Goal: Task Accomplishment & Management: Use online tool/utility

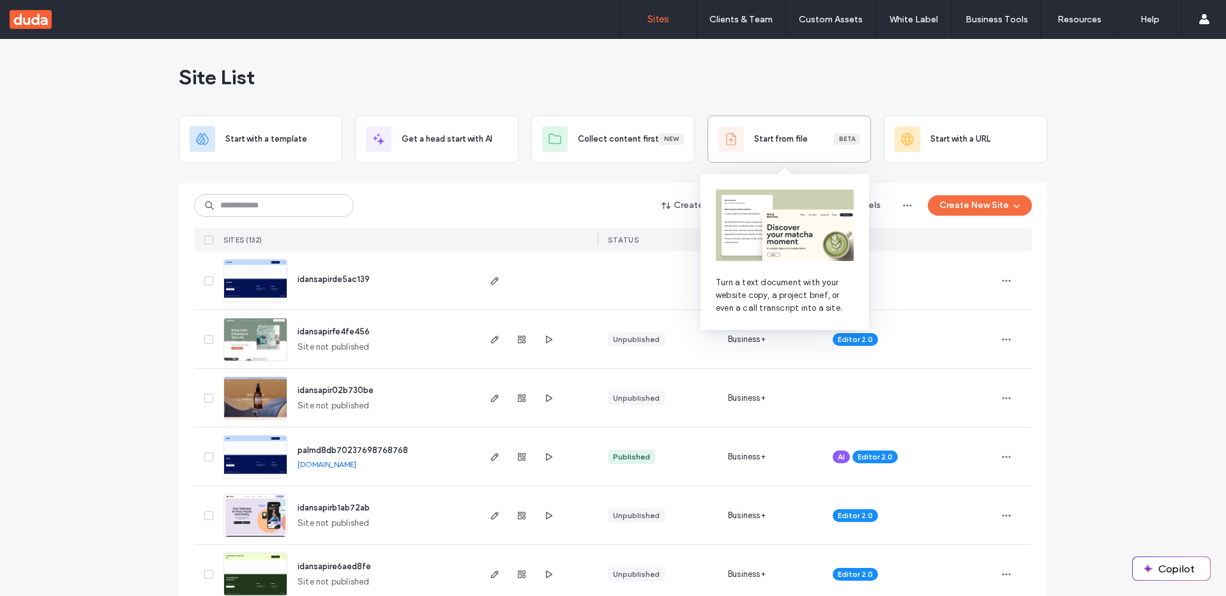
click at [772, 154] on div "Start from file Beta" at bounding box center [788, 139] width 163 height 47
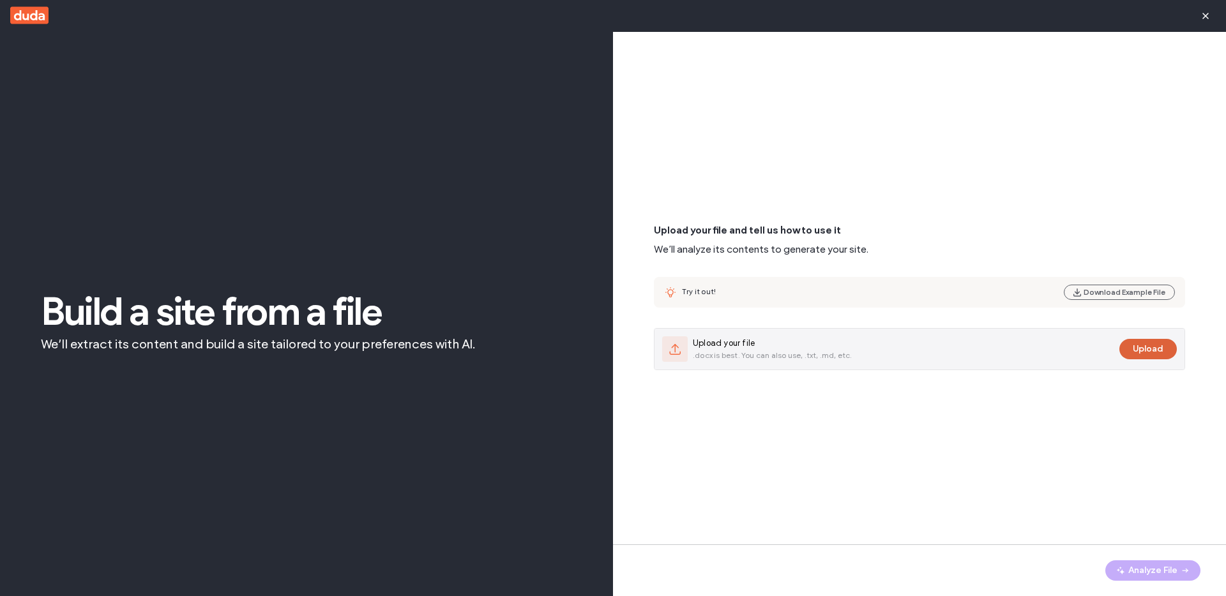
click at [1143, 344] on button "Upload" at bounding box center [1147, 349] width 57 height 20
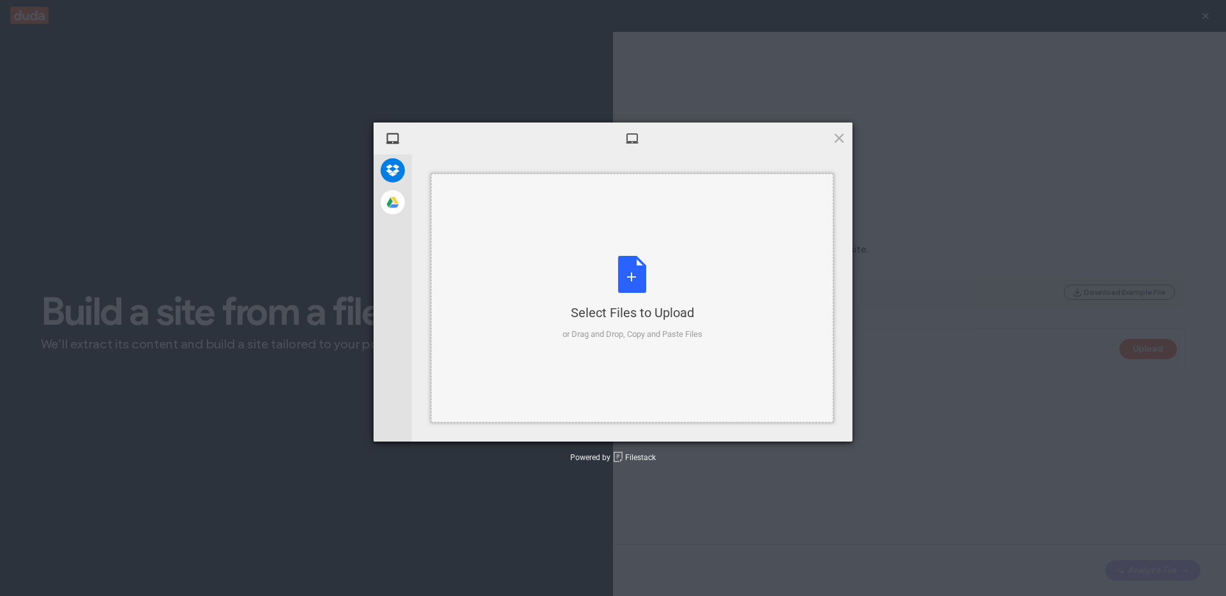
click at [614, 275] on div "Select Files to Upload or Drag and Drop, Copy and Paste Files" at bounding box center [633, 298] width 140 height 85
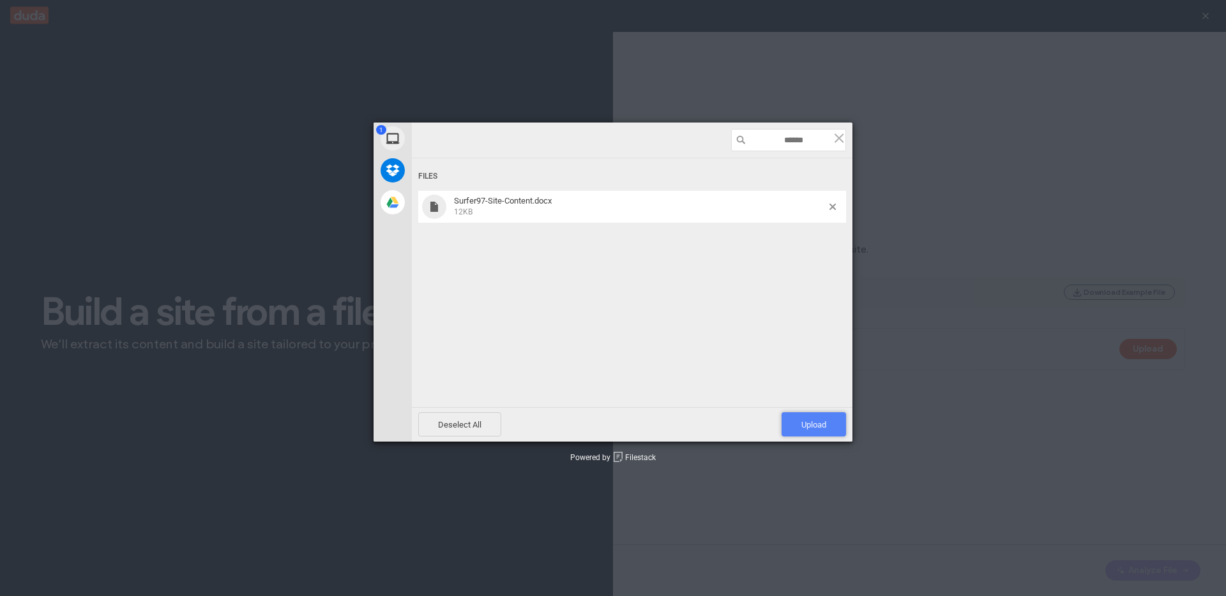
click at [822, 418] on span "Upload 1" at bounding box center [814, 424] width 64 height 24
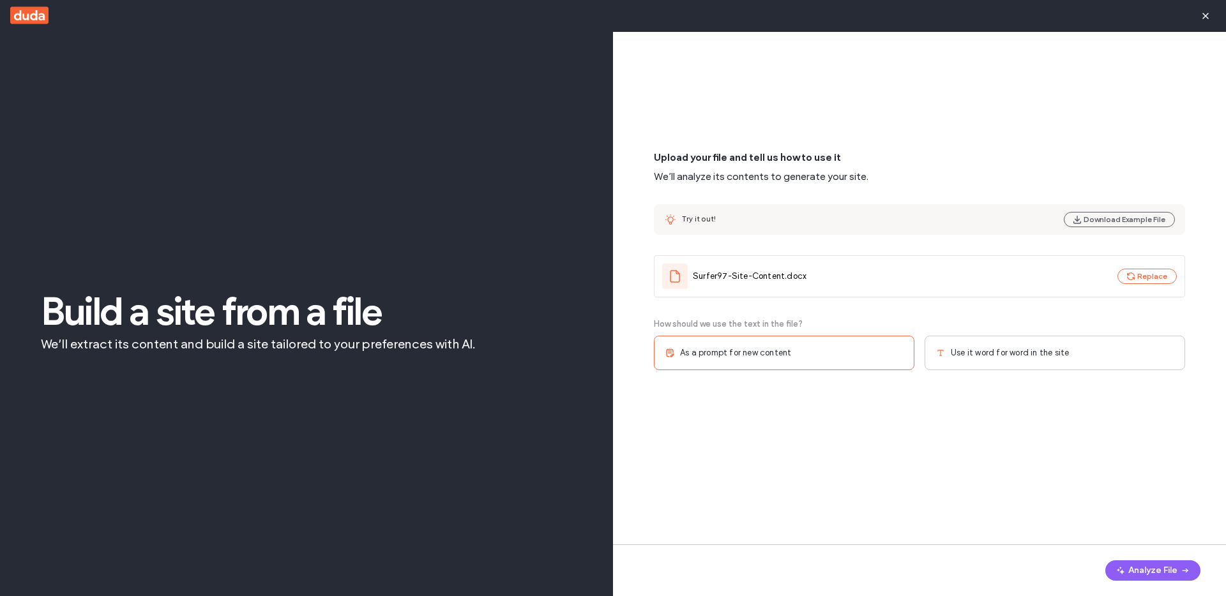
click at [1015, 361] on div "Use it word for word in the site" at bounding box center [1055, 353] width 261 height 34
click at [1164, 571] on button "Analyze File" at bounding box center [1152, 571] width 95 height 20
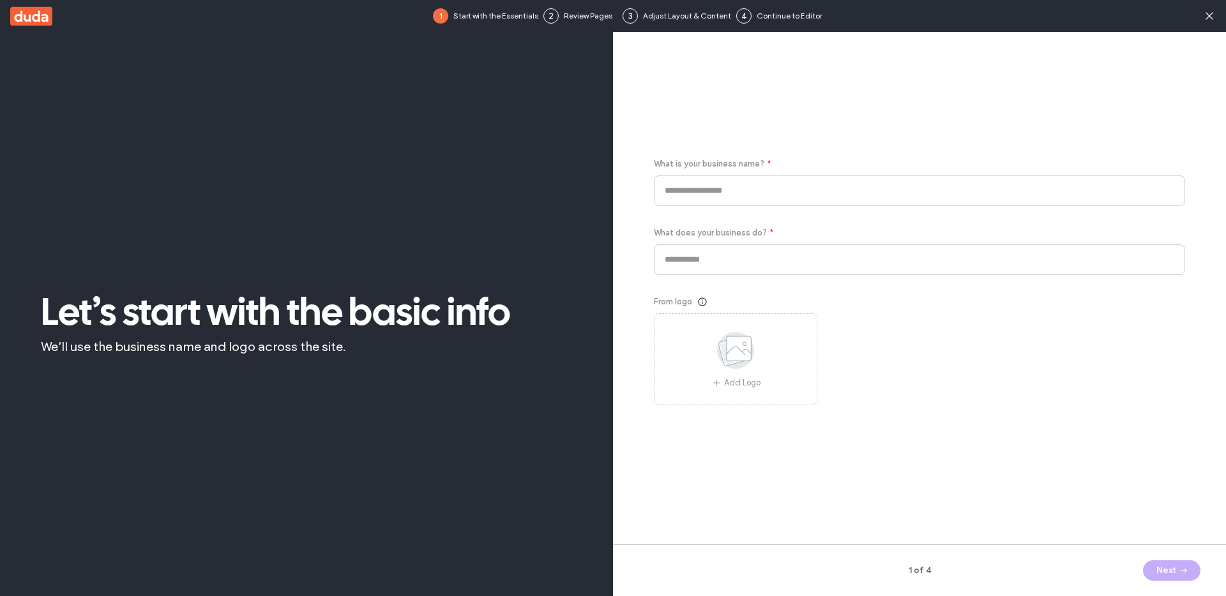
type input "********"
type input "**********"
click at [1168, 582] on div "1 of 4 Next" at bounding box center [919, 571] width 613 height 52
click at [1167, 571] on button "Next" at bounding box center [1171, 571] width 57 height 20
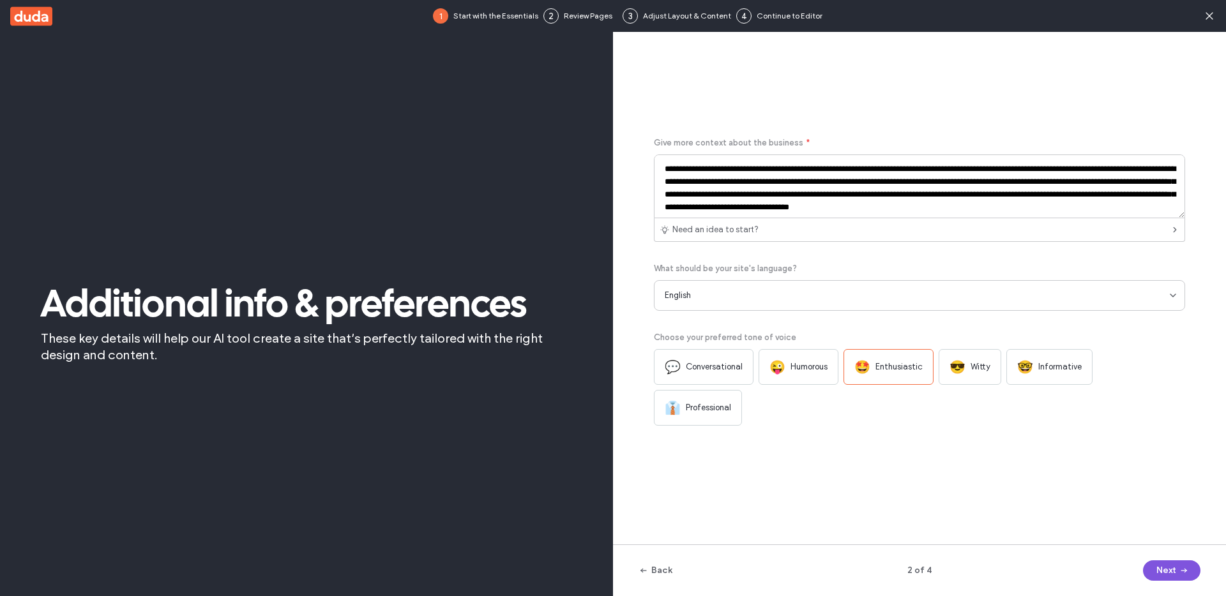
click at [1167, 571] on button "Next" at bounding box center [1171, 571] width 57 height 20
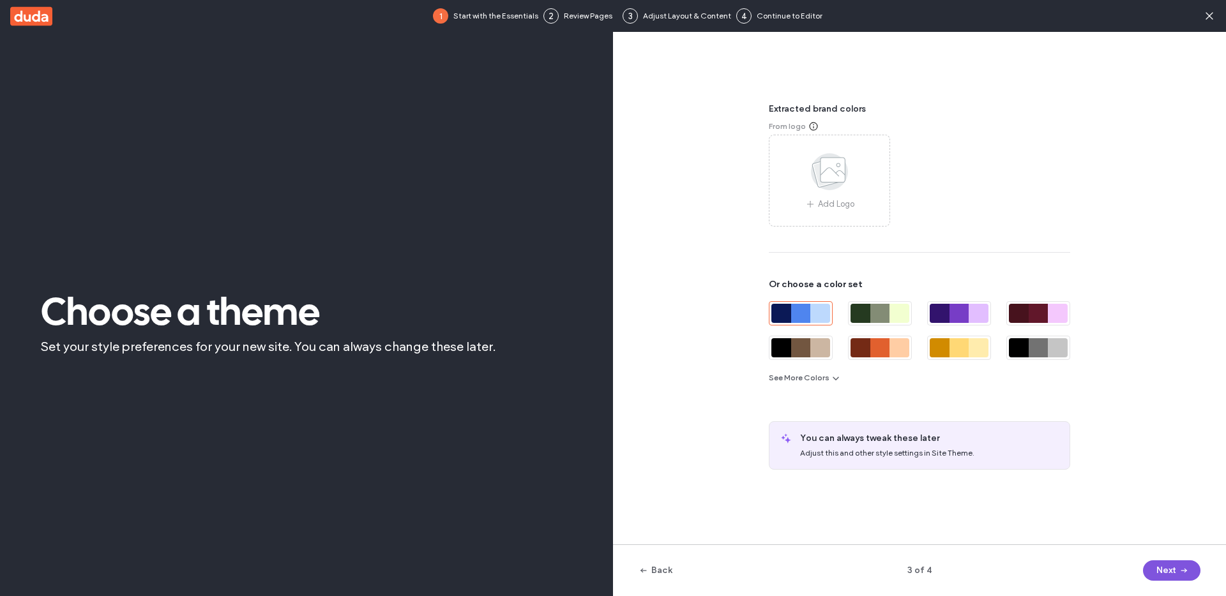
click at [1167, 571] on button "Next" at bounding box center [1171, 571] width 57 height 20
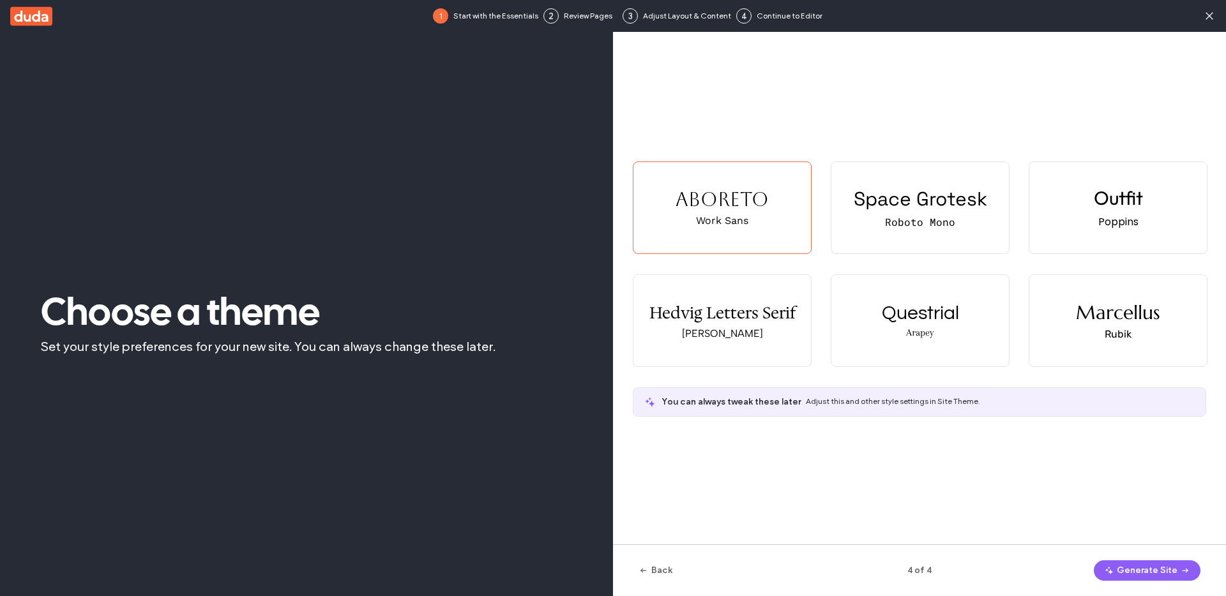
click at [1167, 571] on button "Generate Site" at bounding box center [1147, 571] width 107 height 20
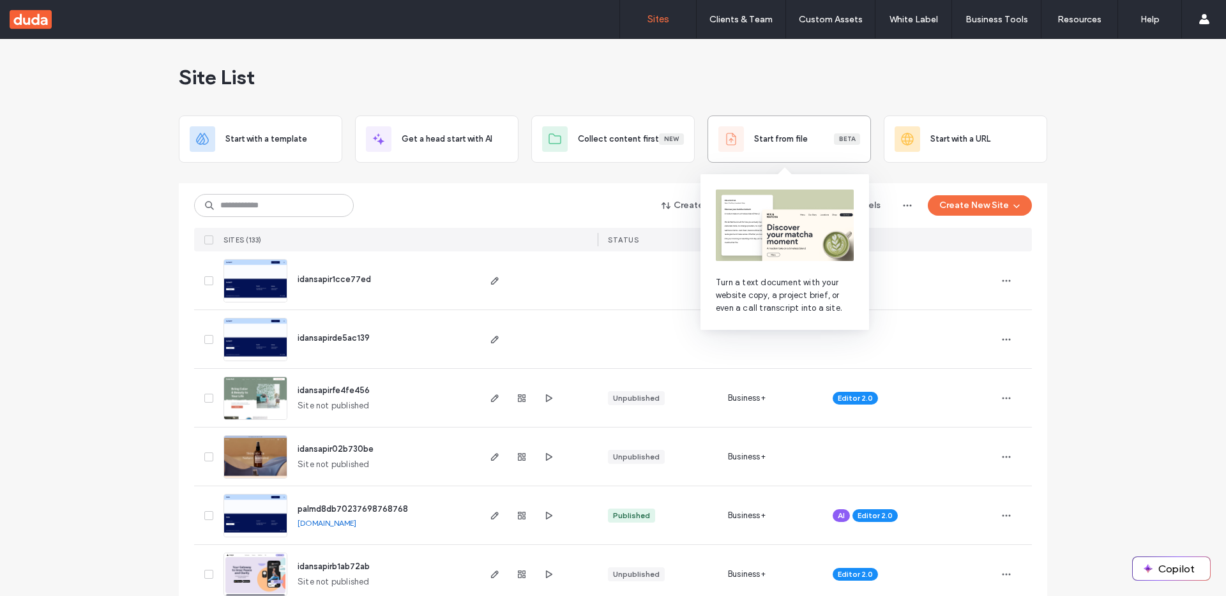
click at [808, 137] on div "Start from file Beta" at bounding box center [807, 139] width 106 height 13
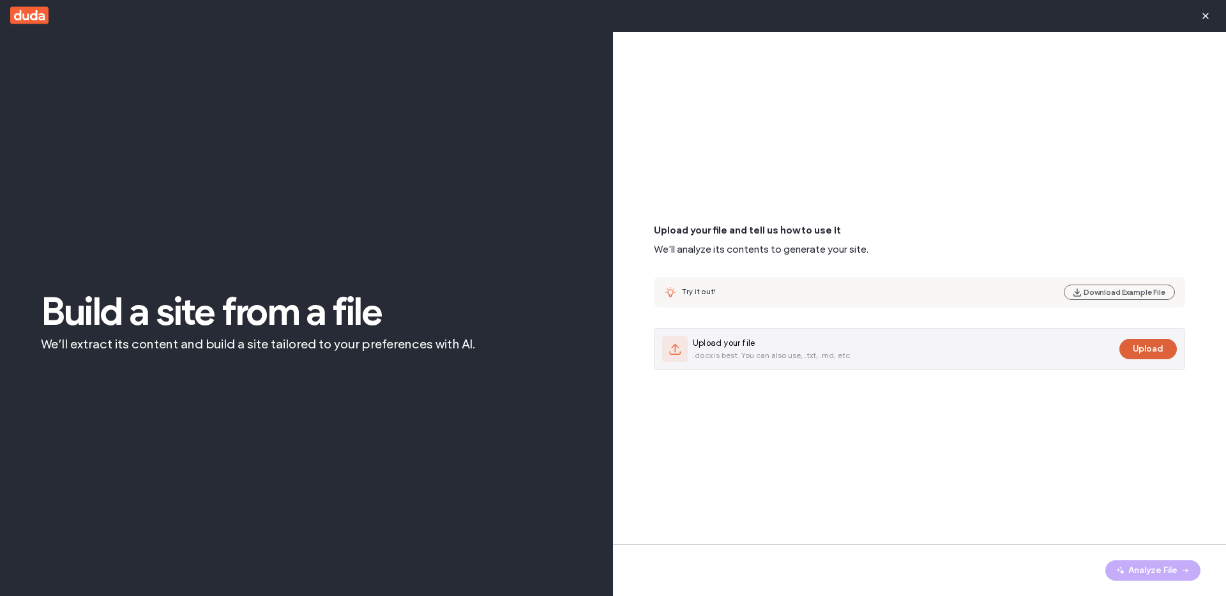
click at [1146, 353] on button "Upload" at bounding box center [1147, 349] width 57 height 20
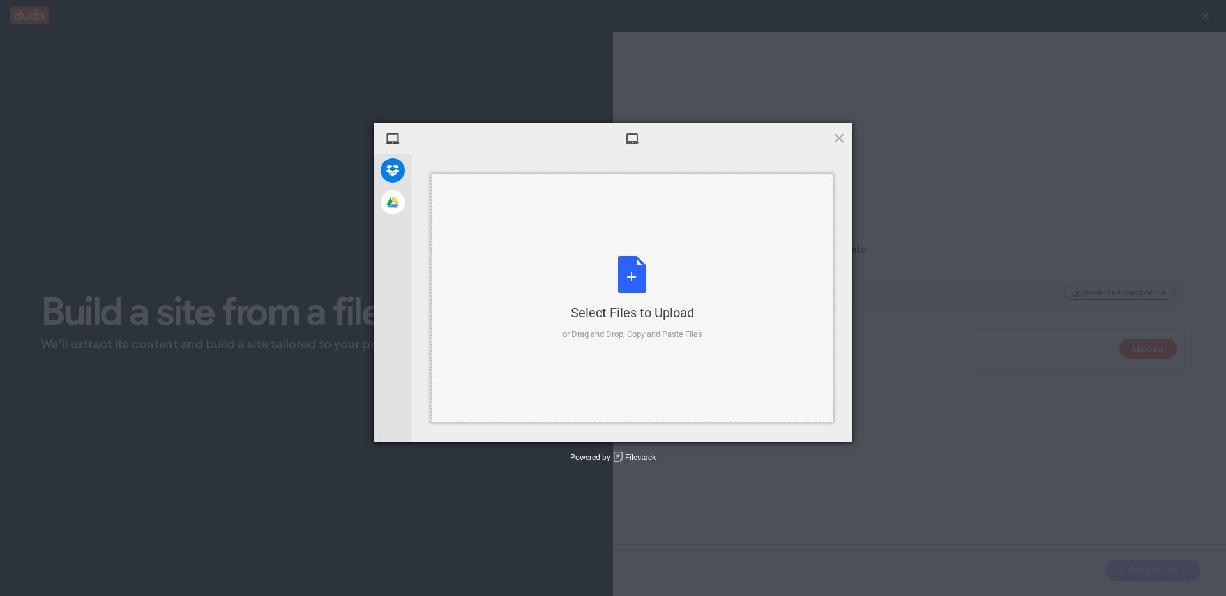
click at [642, 294] on div "Select Files to Upload or Drag and Drop, Copy and Paste Files" at bounding box center [633, 298] width 140 height 85
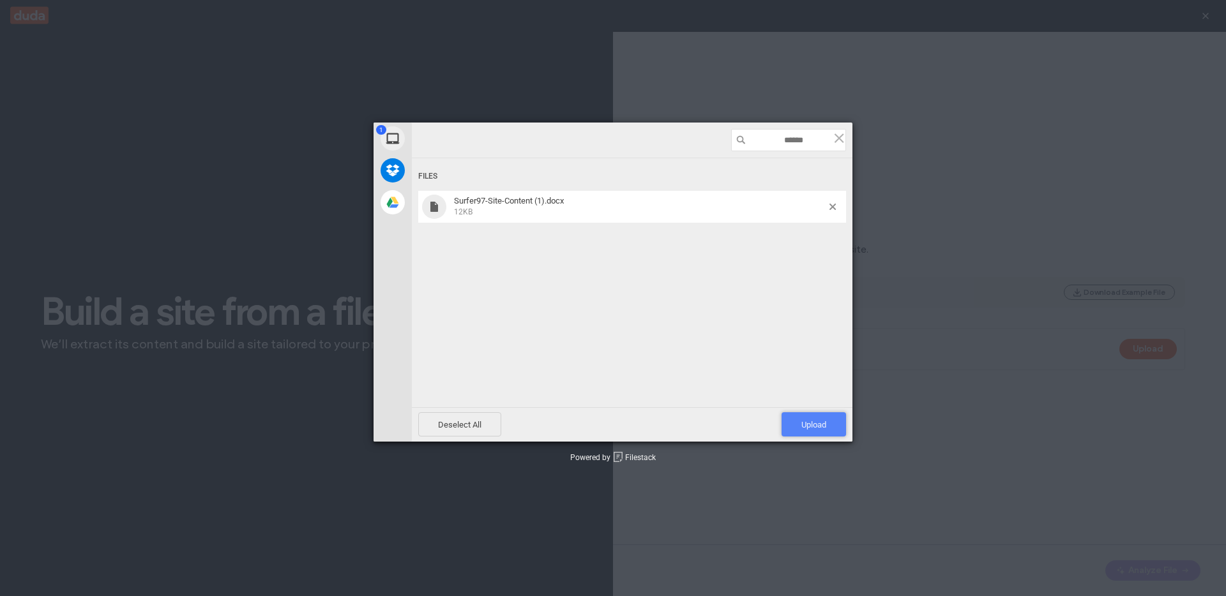
click at [795, 414] on span "Upload 1" at bounding box center [814, 424] width 64 height 24
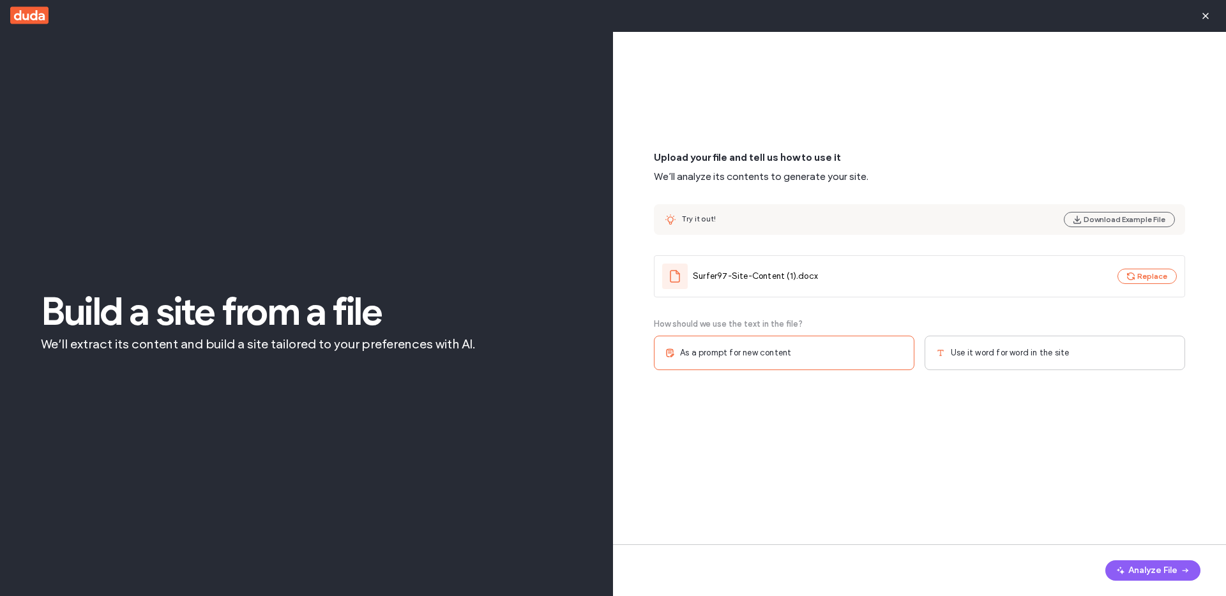
click at [997, 355] on span "Use it word for word in the site" at bounding box center [1010, 353] width 118 height 13
click at [979, 421] on span "Single page" at bounding box center [974, 425] width 47 height 13
click at [1170, 562] on button "Analyze File" at bounding box center [1152, 571] width 95 height 20
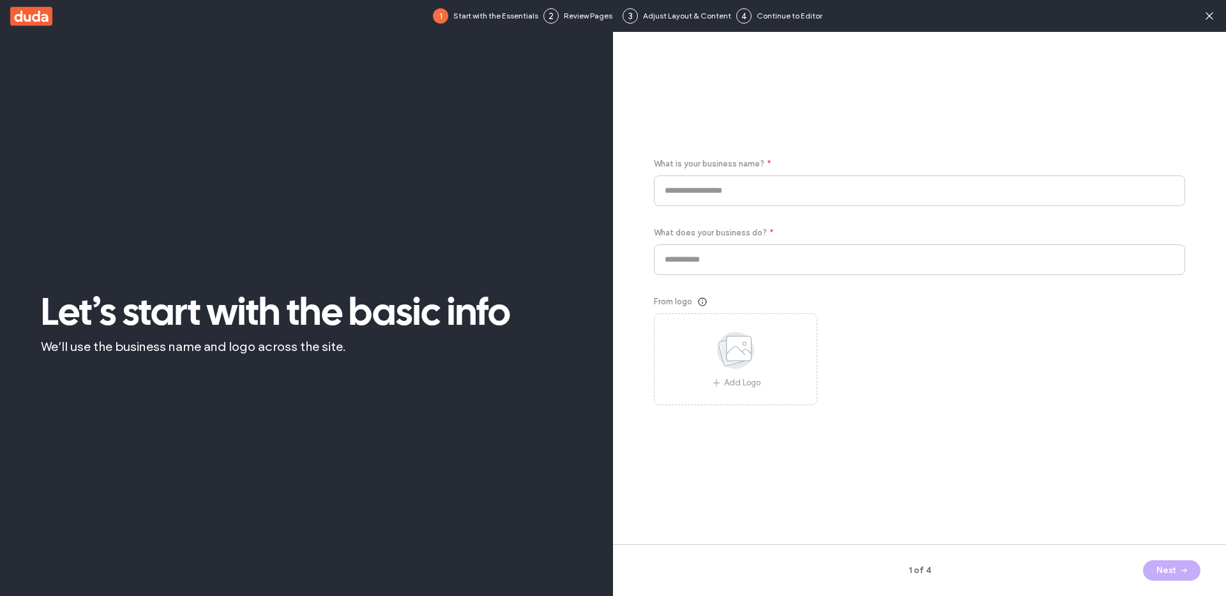
type input "********"
type input "**********"
click at [1174, 546] on div "1 of 4 Next" at bounding box center [919, 571] width 613 height 52
click at [1168, 564] on button "Next" at bounding box center [1171, 571] width 57 height 20
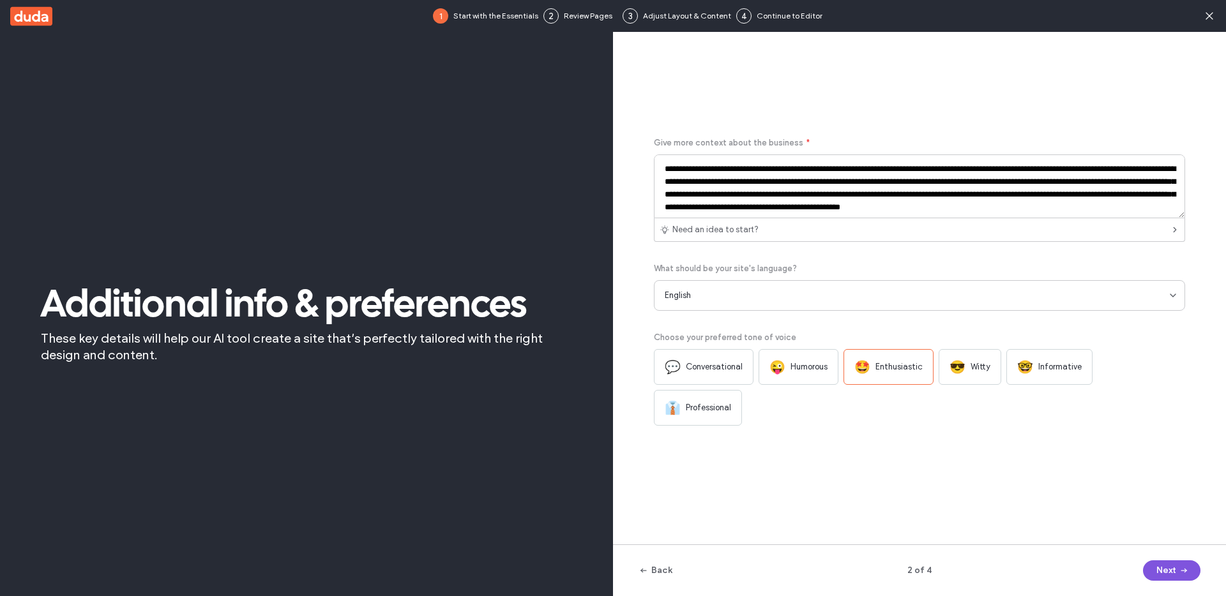
click at [1168, 564] on button "Next" at bounding box center [1171, 571] width 57 height 20
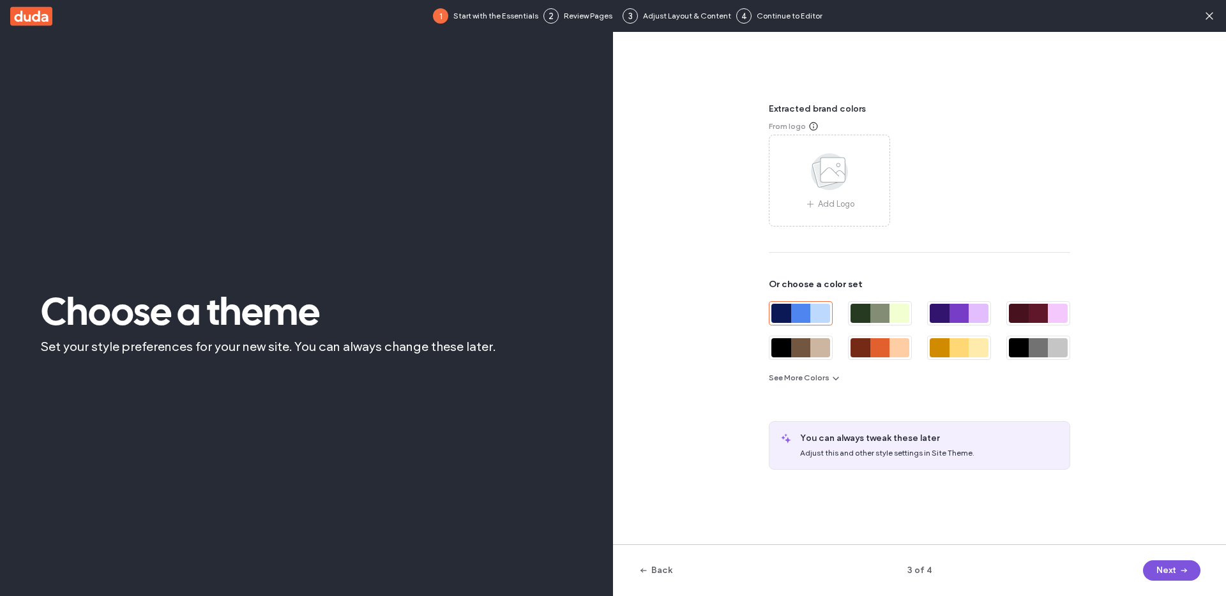
click at [1168, 564] on button "Next" at bounding box center [1171, 571] width 57 height 20
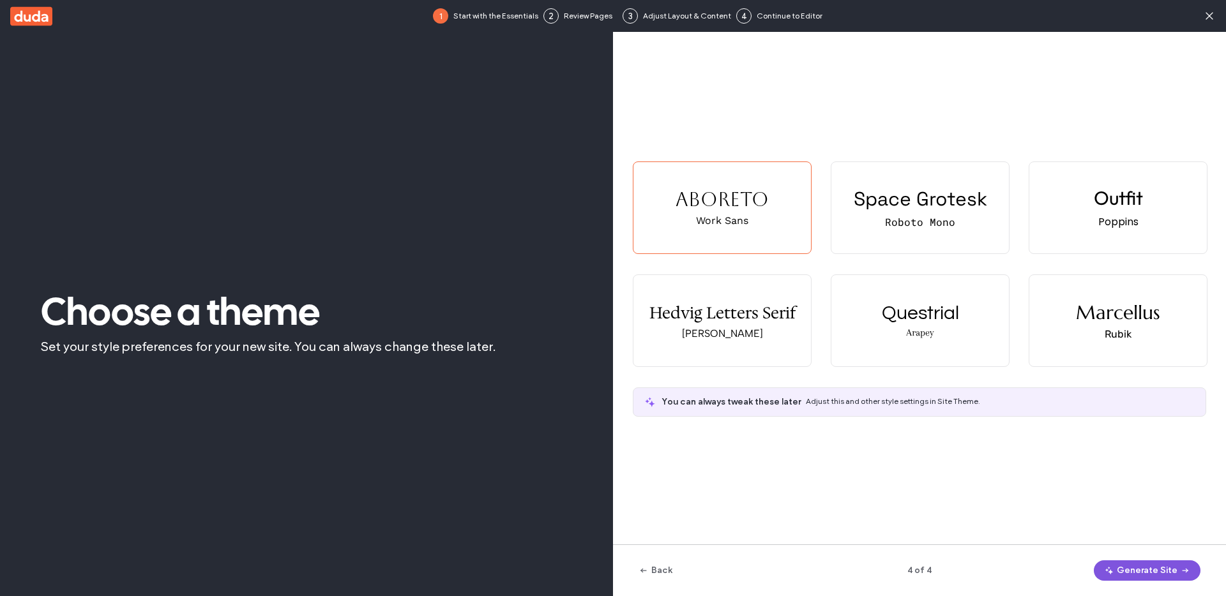
click at [1168, 564] on button "Generate Site" at bounding box center [1147, 571] width 107 height 20
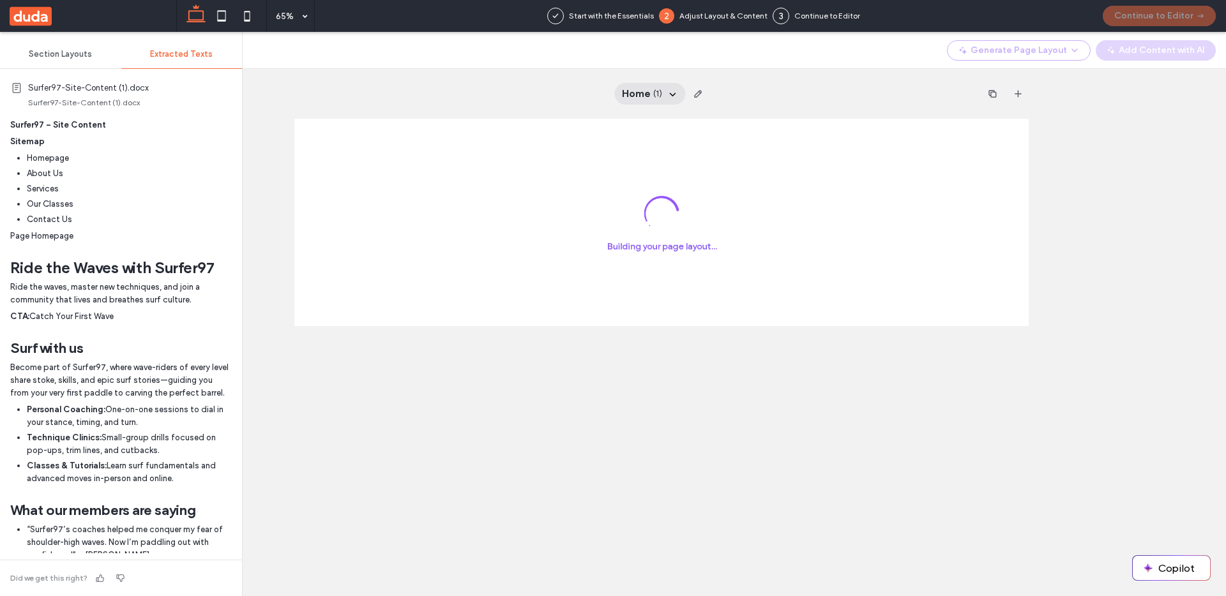
click at [660, 89] on span "( 1 )" at bounding box center [657, 93] width 9 height 13
click at [726, 70] on div "Home ( 1 ) Home ( this page ) Create New Page" at bounding box center [661, 94] width 734 height 50
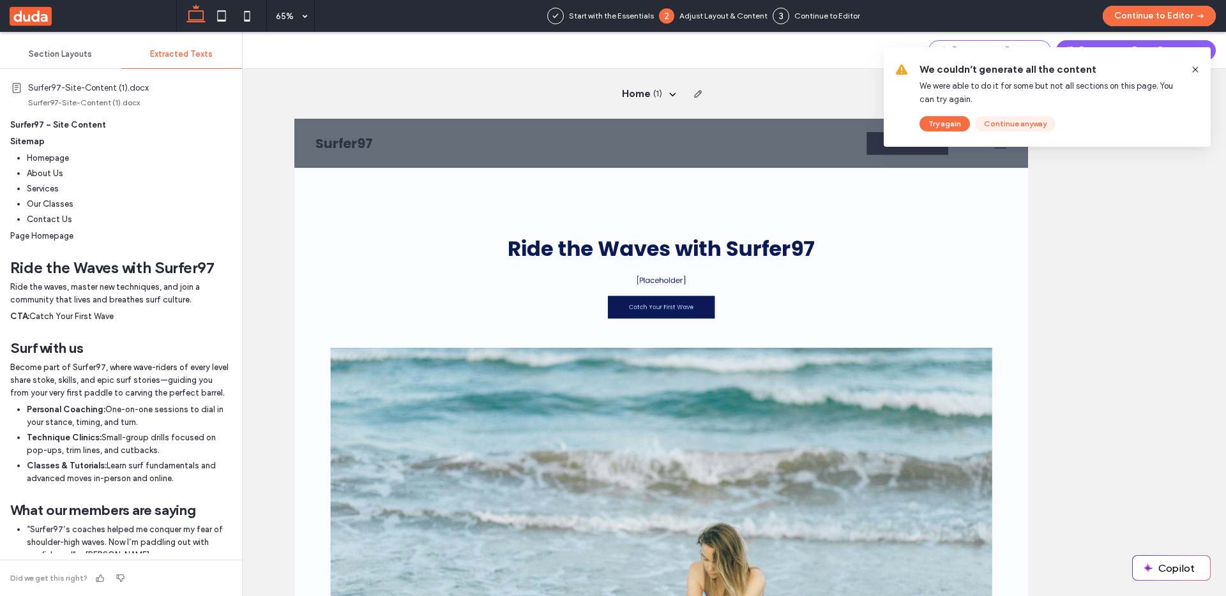
click at [1005, 124] on button "Continue anyway" at bounding box center [1015, 123] width 80 height 15
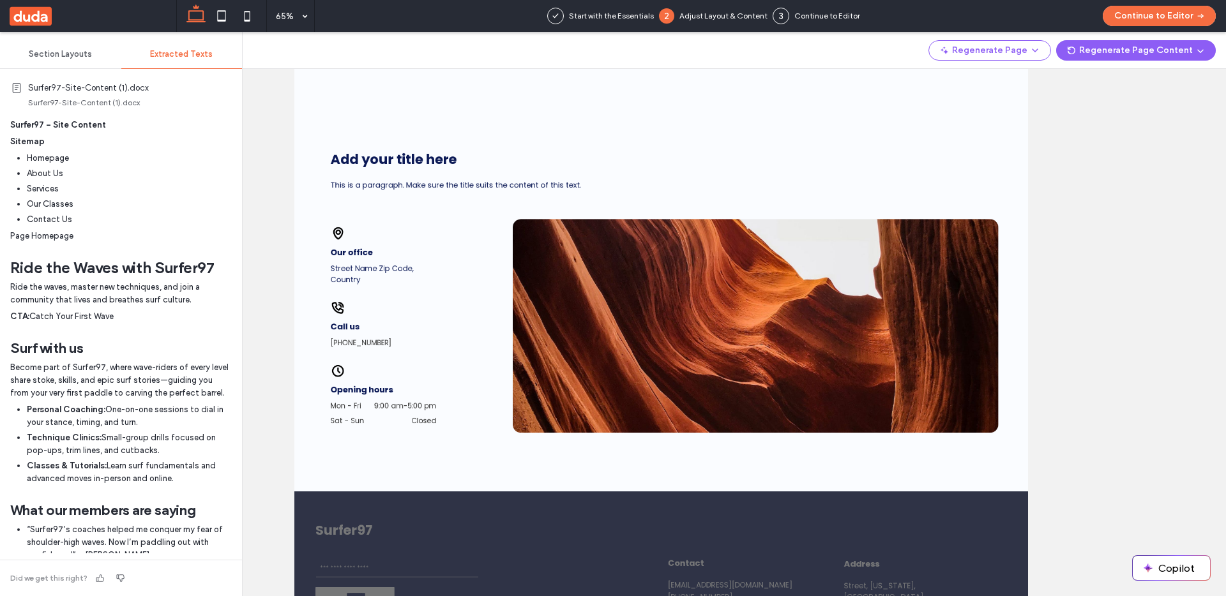
scroll to position [8230, 0]
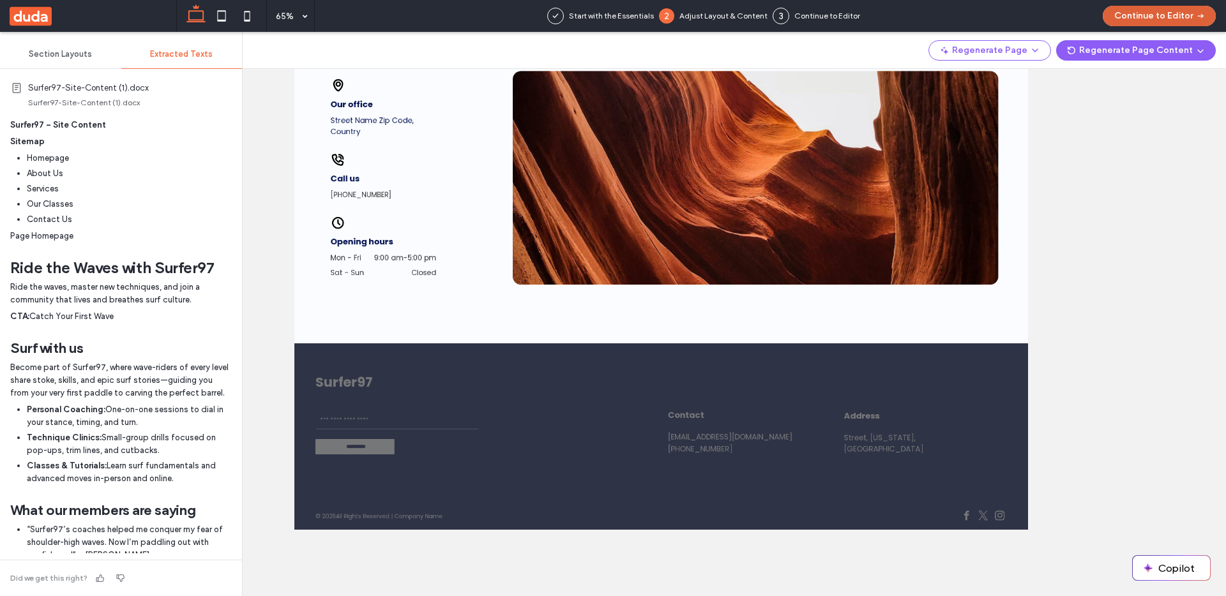
click at [1156, 22] on button "Continue to Editor" at bounding box center [1159, 16] width 113 height 20
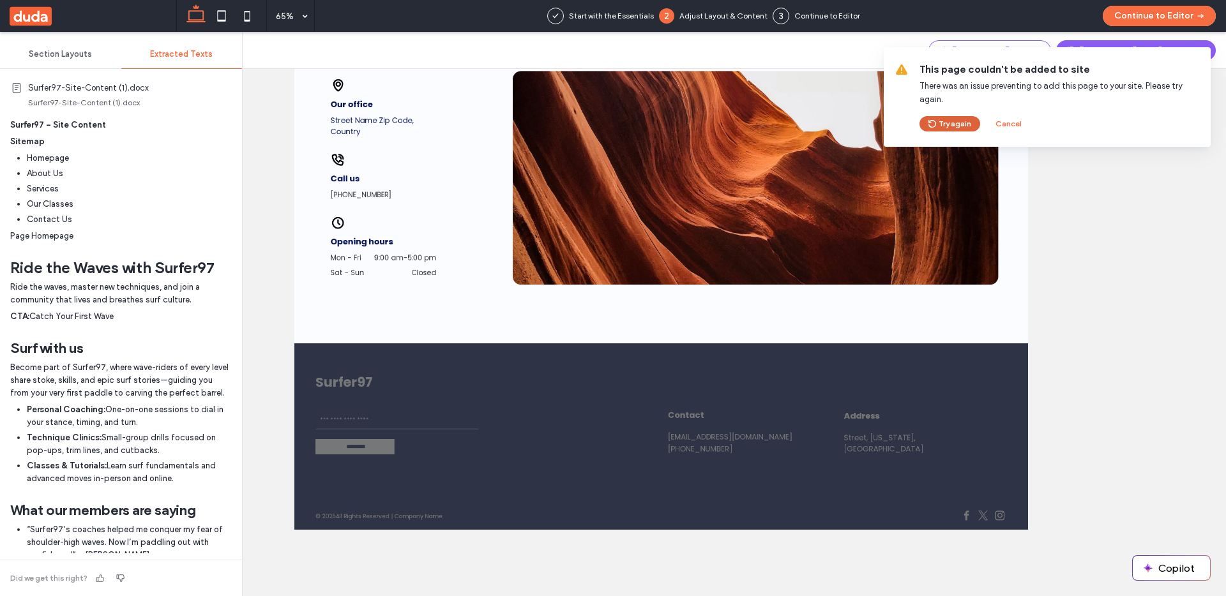
click at [943, 121] on button "Try again" at bounding box center [949, 123] width 61 height 15
click at [48, 12] on use at bounding box center [31, 15] width 42 height 19
click at [24, 11] on use at bounding box center [31, 15] width 42 height 19
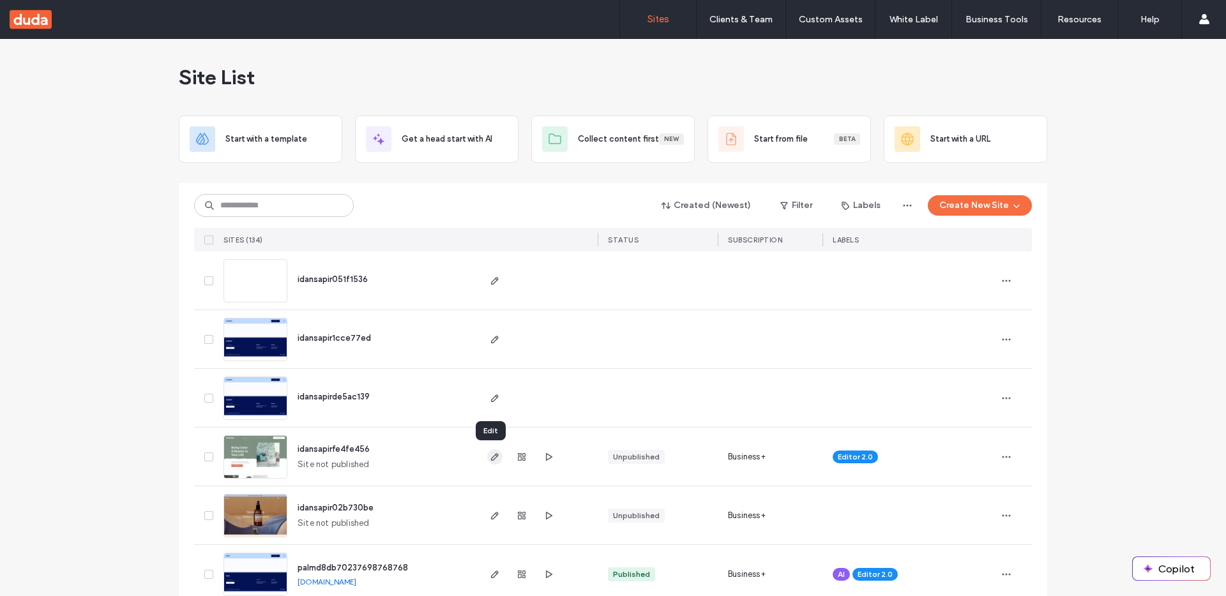
scroll to position [200, 0]
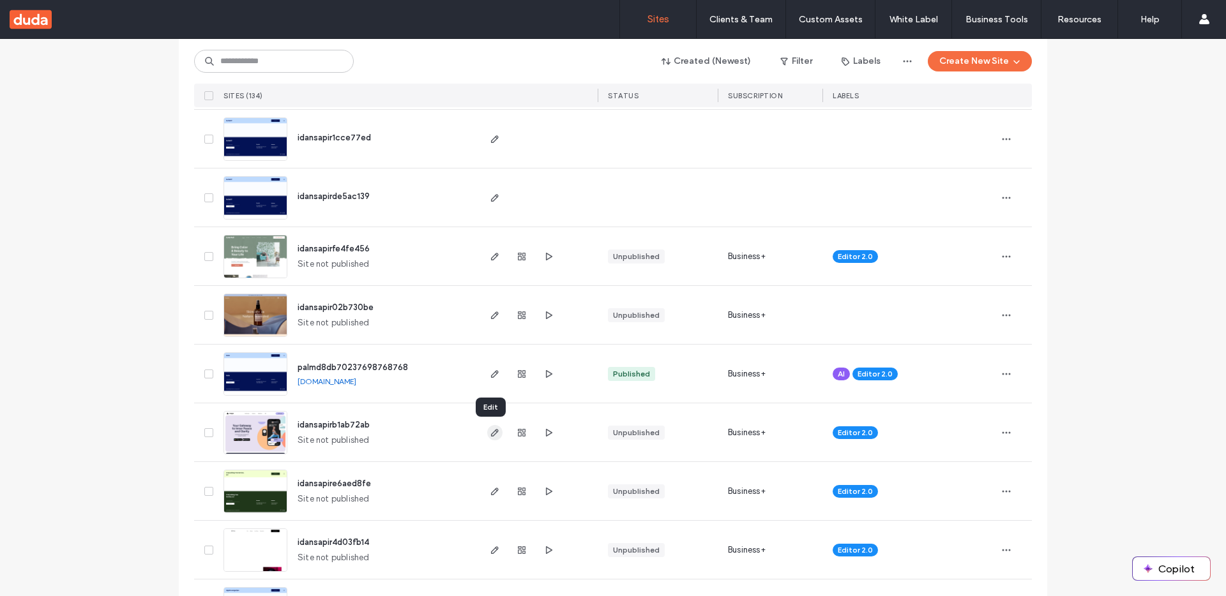
click at [495, 433] on span "button" at bounding box center [494, 432] width 15 height 15
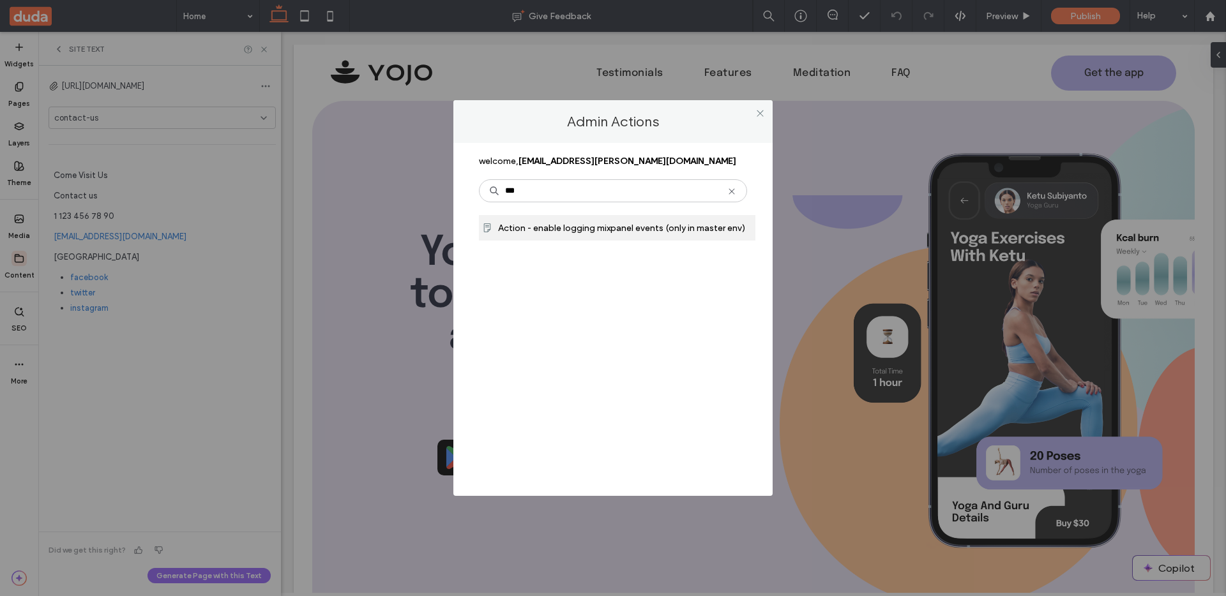
type input "***"
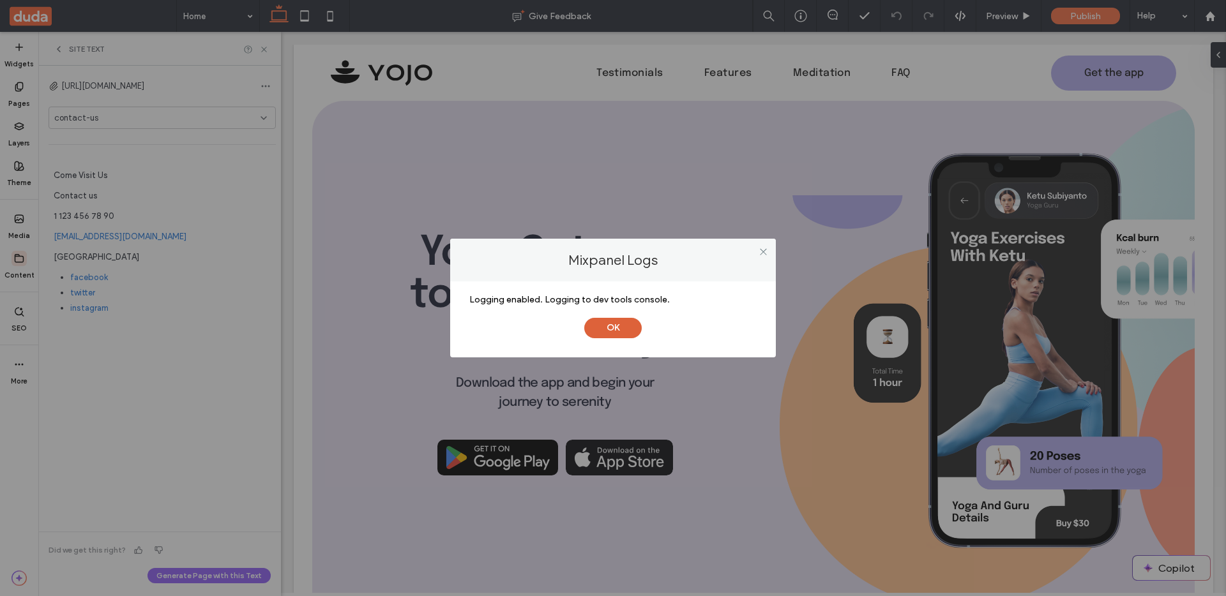
click at [622, 331] on button "OK" at bounding box center [612, 328] width 57 height 20
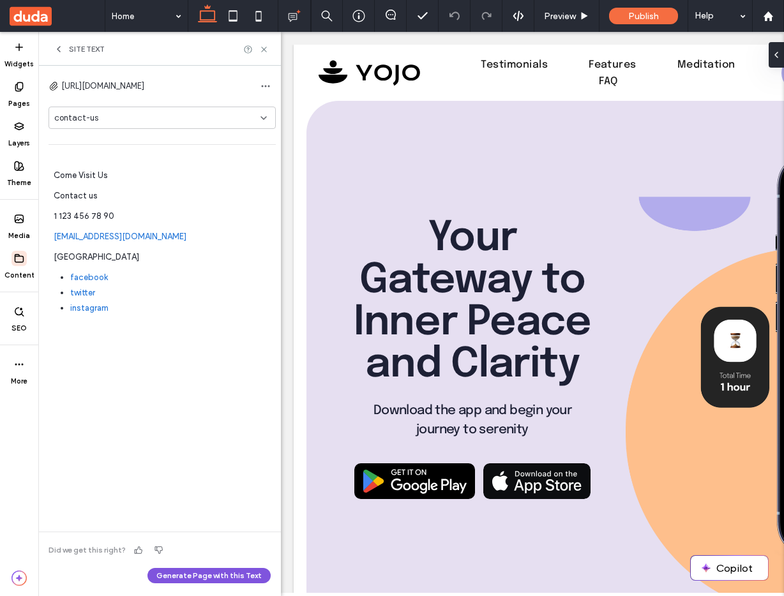
click at [250, 580] on button "Generate Page with this Text" at bounding box center [208, 575] width 123 height 15
